Goal: Subscribe to service/newsletter

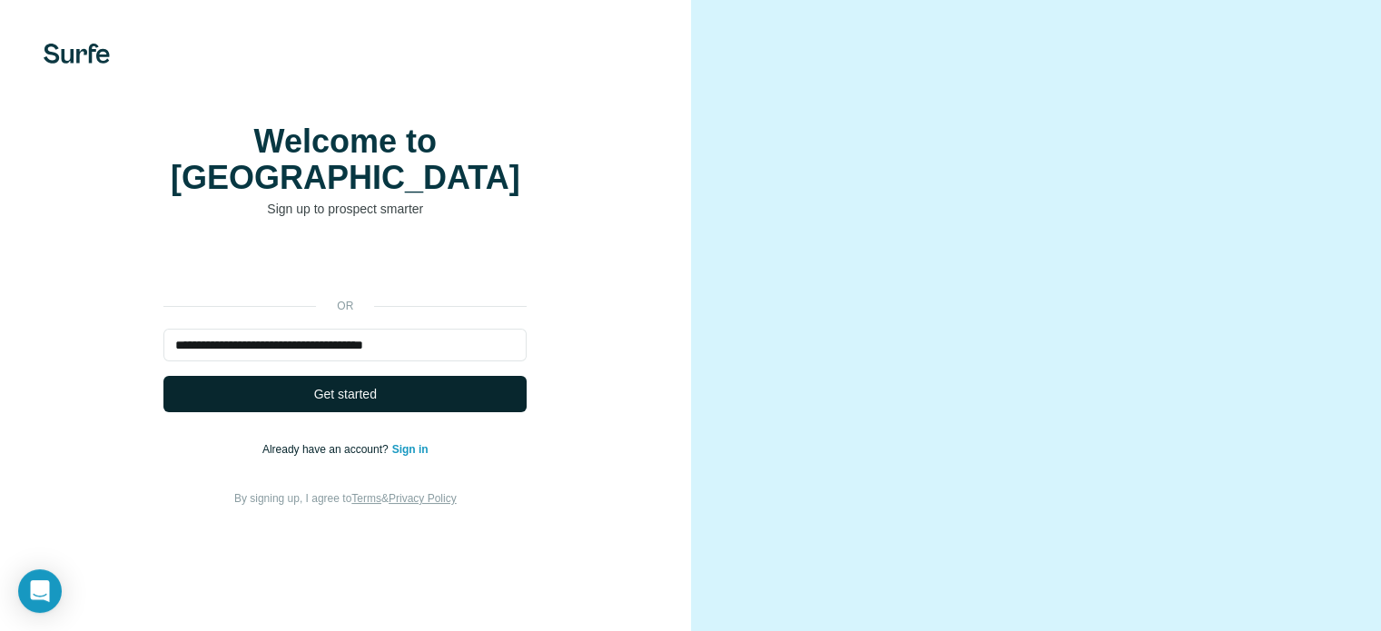
type input "**********"
click at [352, 403] on span "Get started" at bounding box center [345, 394] width 63 height 18
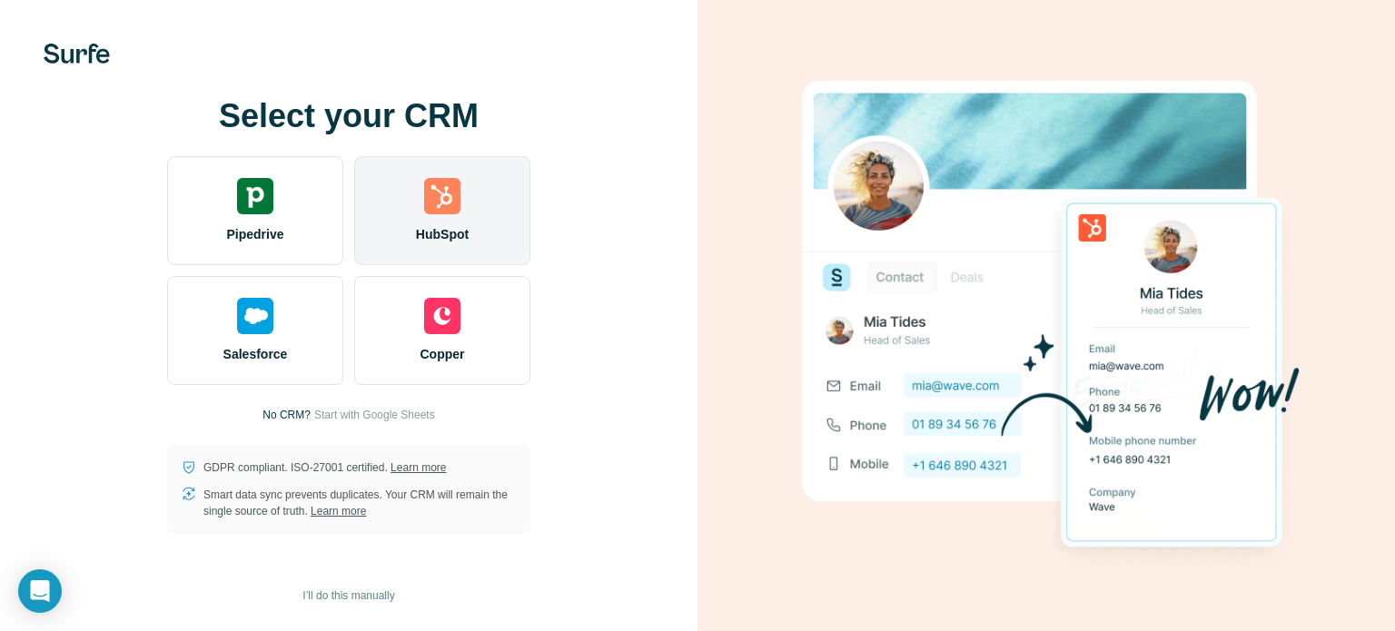
click at [443, 217] on div "HubSpot" at bounding box center [442, 210] width 176 height 109
